Goal: Task Accomplishment & Management: Manage account settings

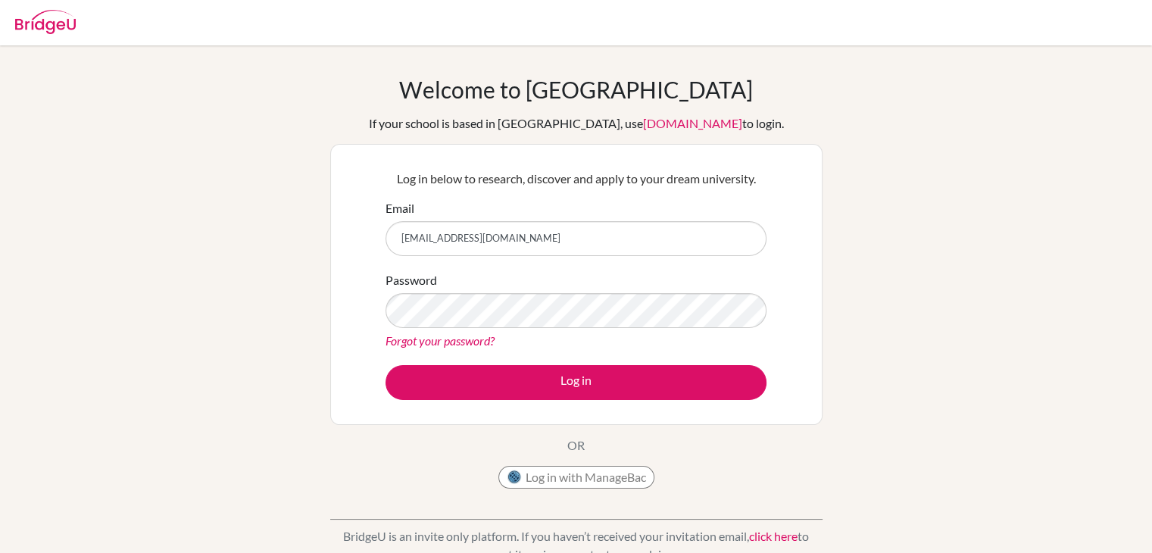
type input "leonelc.h333@gmail.com"
click at [472, 344] on link "Forgot your password?" at bounding box center [439, 340] width 109 height 14
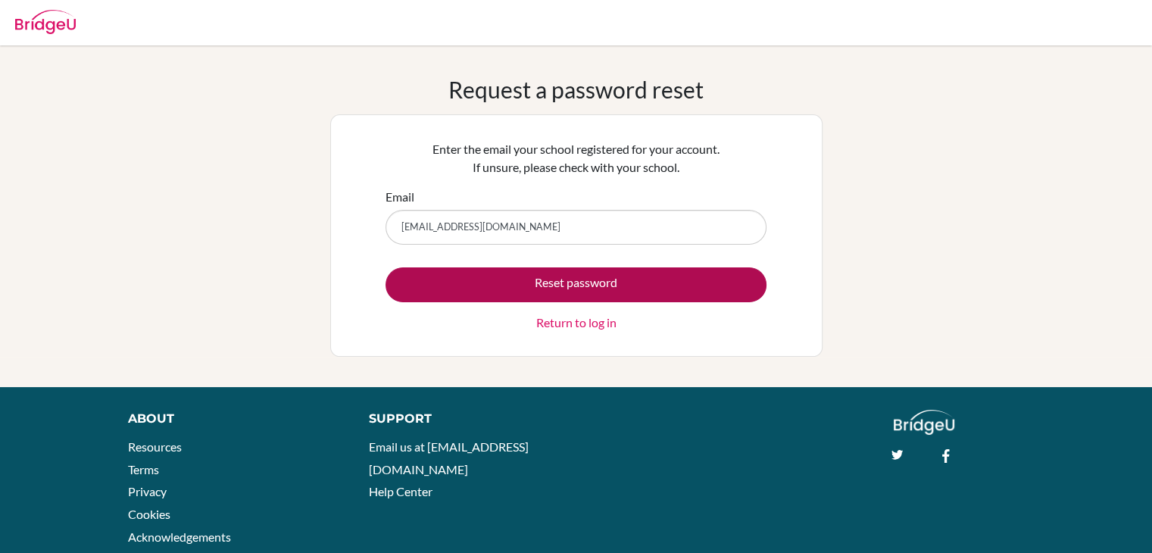
type input "[EMAIL_ADDRESS][DOMAIN_NAME]"
click at [715, 280] on button "Reset password" at bounding box center [575, 284] width 381 height 35
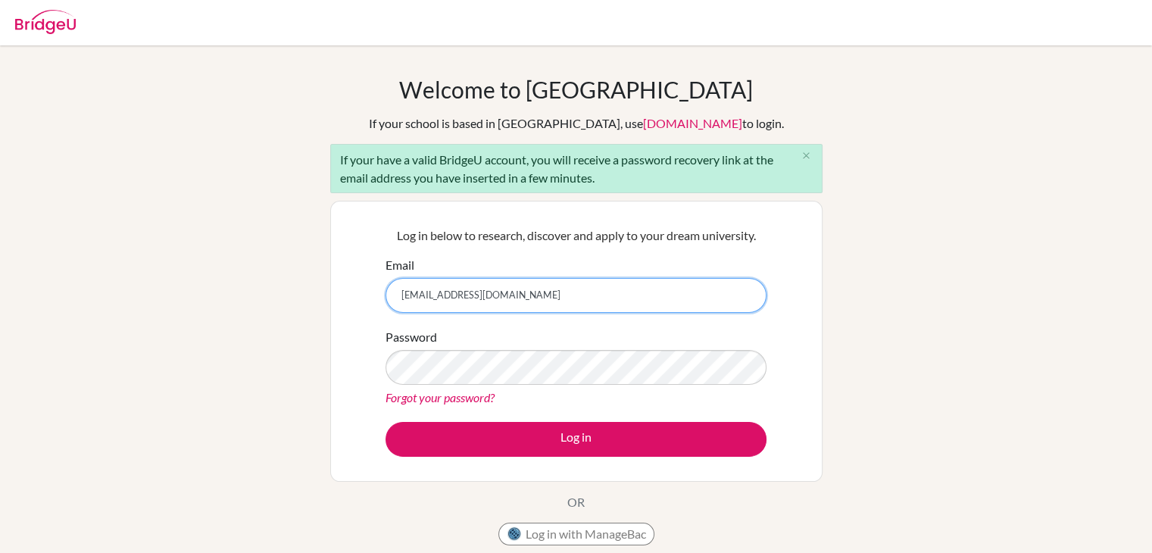
type input "[EMAIL_ADDRESS][DOMAIN_NAME]"
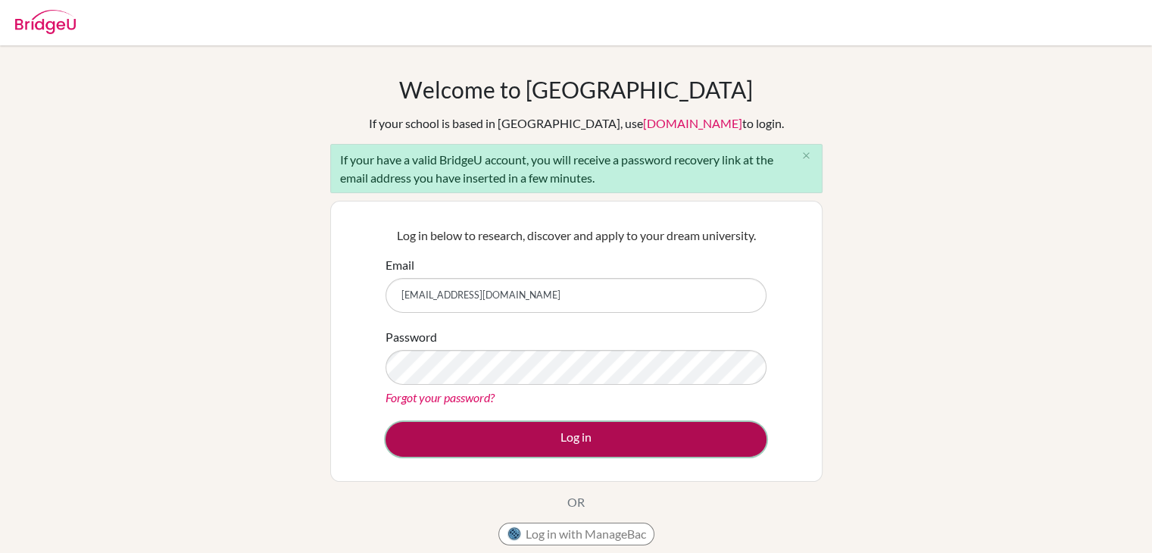
click at [612, 439] on button "Log in" at bounding box center [575, 439] width 381 height 35
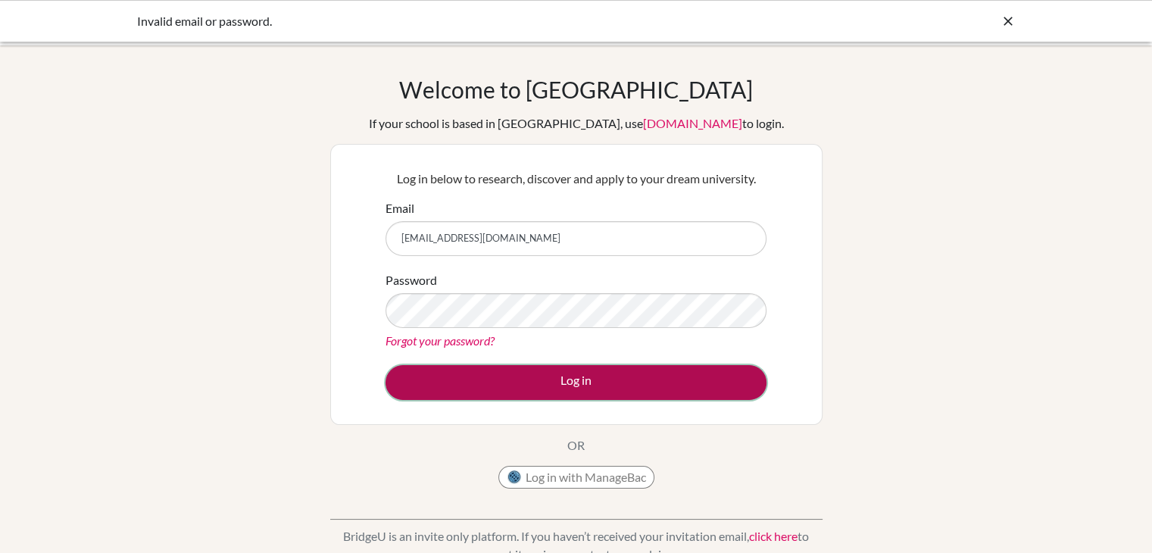
click at [626, 367] on button "Log in" at bounding box center [575, 382] width 381 height 35
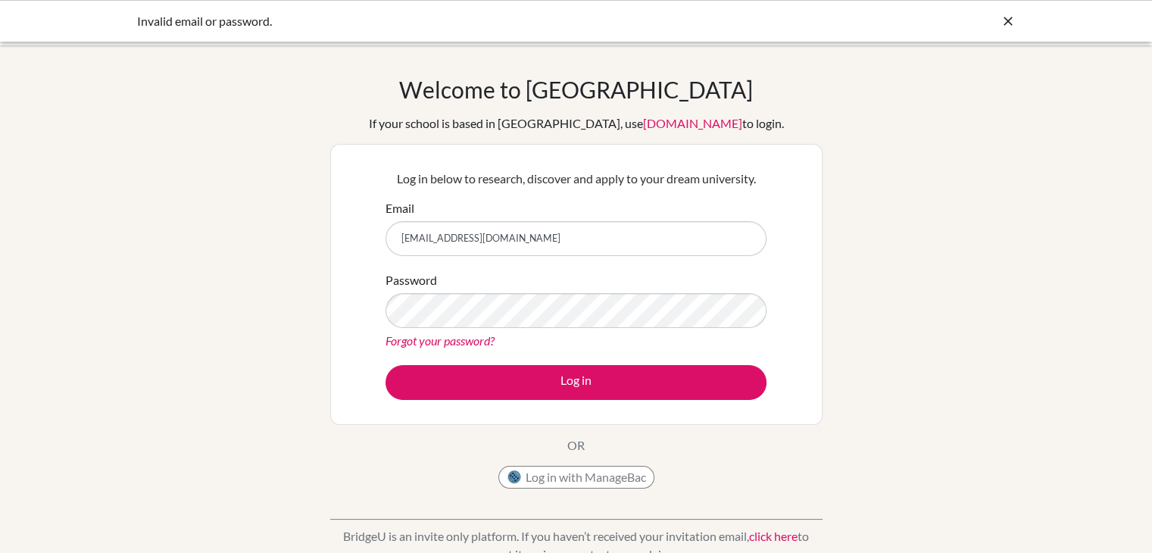
click at [469, 342] on link "Forgot your password?" at bounding box center [439, 340] width 109 height 14
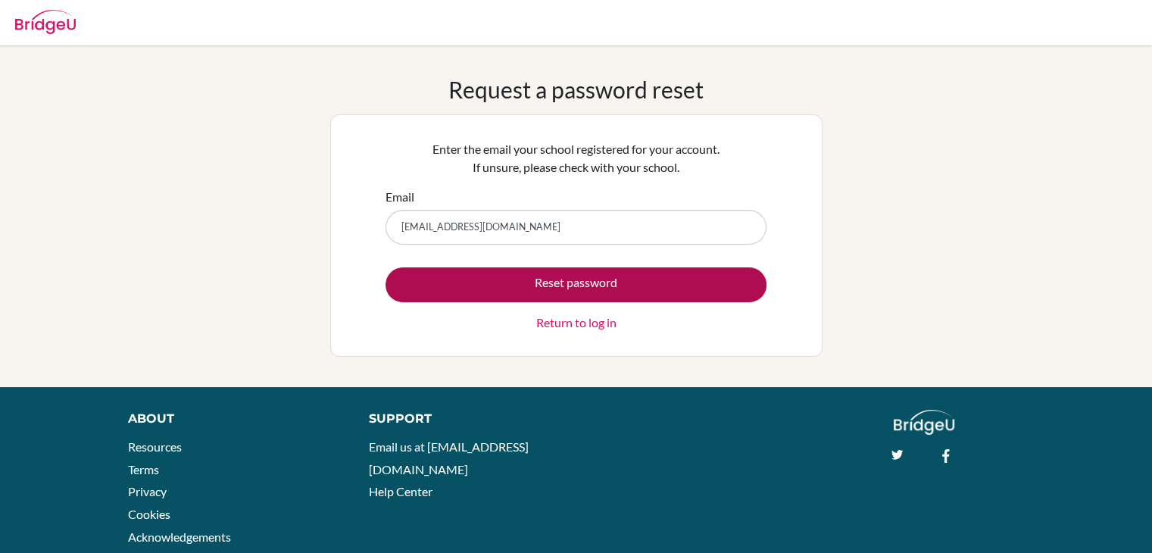
type input "[EMAIL_ADDRESS][DOMAIN_NAME]"
click at [610, 282] on button "Reset password" at bounding box center [575, 284] width 381 height 35
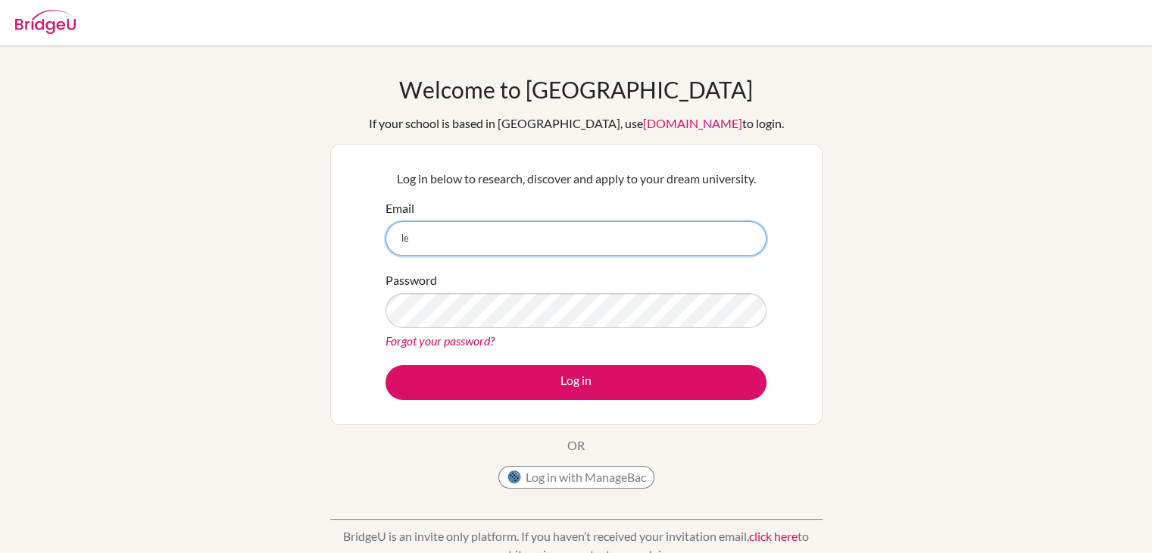
type input "l"
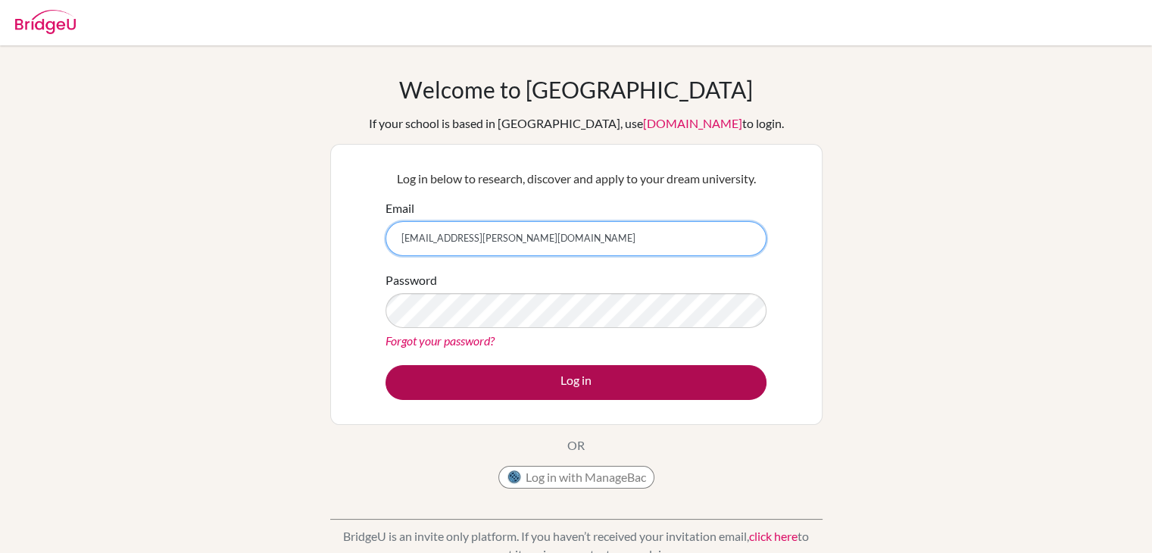
type input "29leonel.huang@sisschools.org"
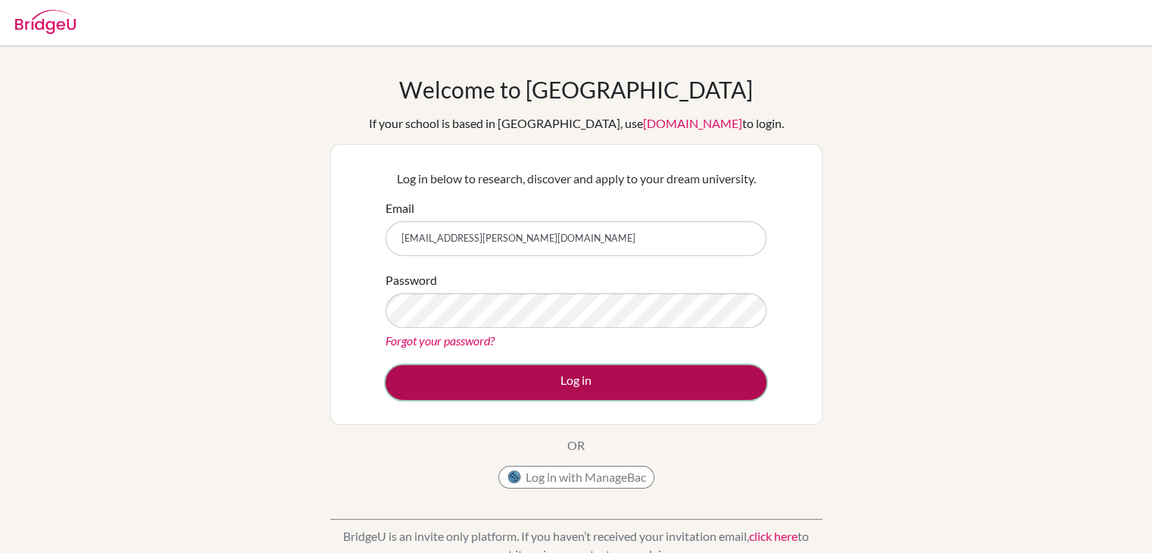
click at [606, 385] on button "Log in" at bounding box center [575, 382] width 381 height 35
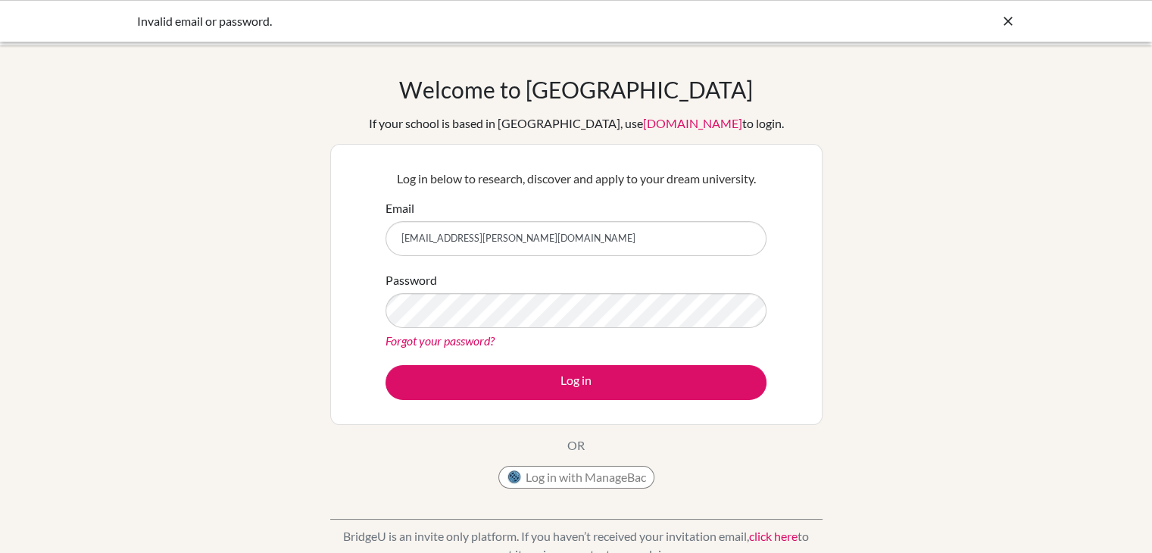
click at [432, 342] on link "Forgot your password?" at bounding box center [439, 340] width 109 height 14
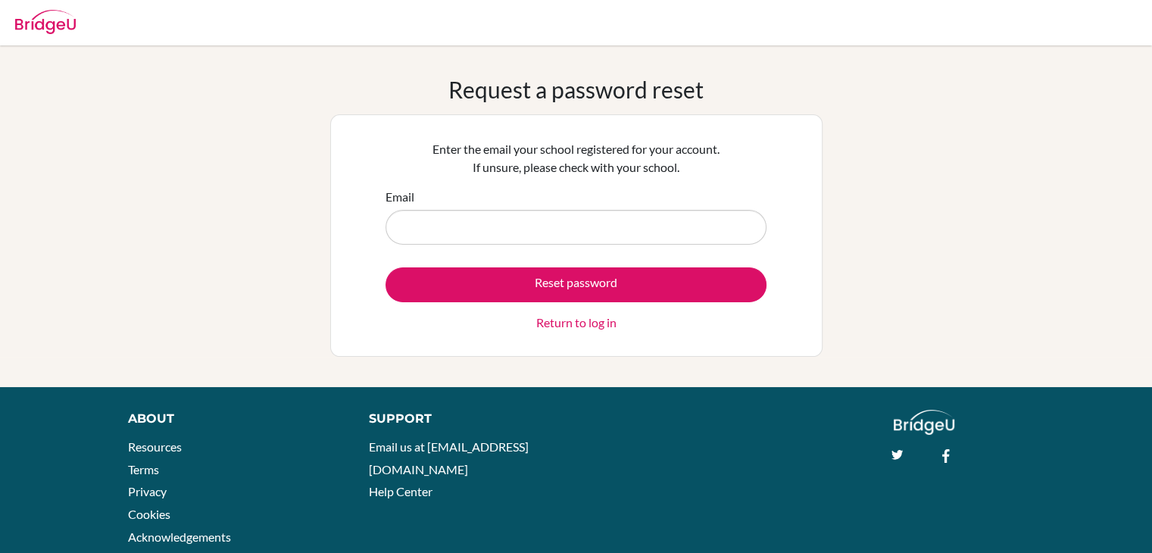
type input "l"
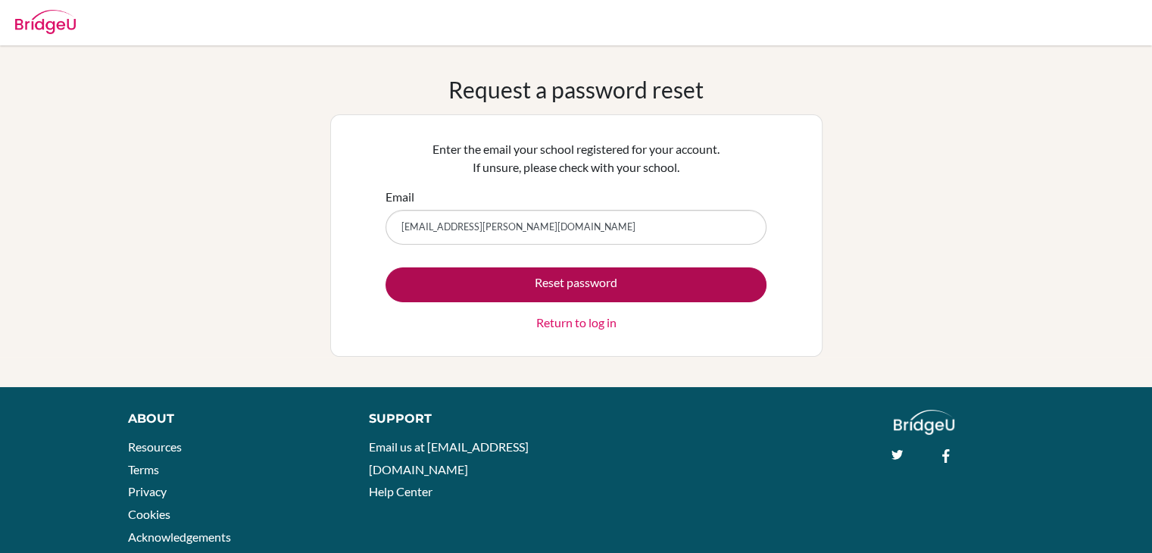
type input "29leonel.huang@sisschools.org"
click at [607, 295] on button "Reset password" at bounding box center [575, 284] width 381 height 35
